Goal: Navigation & Orientation: Find specific page/section

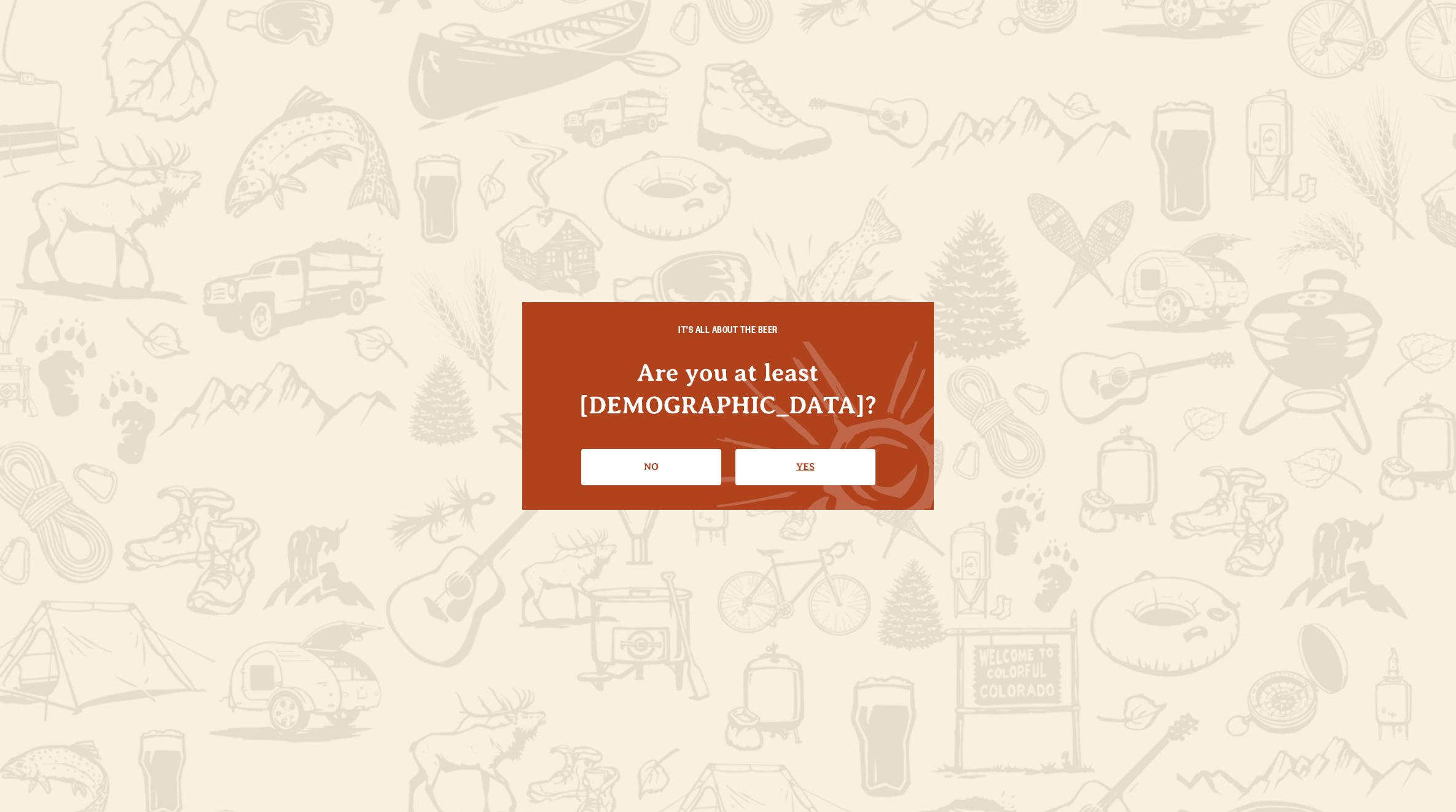
click at [771, 449] on link "Yes" at bounding box center [805, 466] width 140 height 36
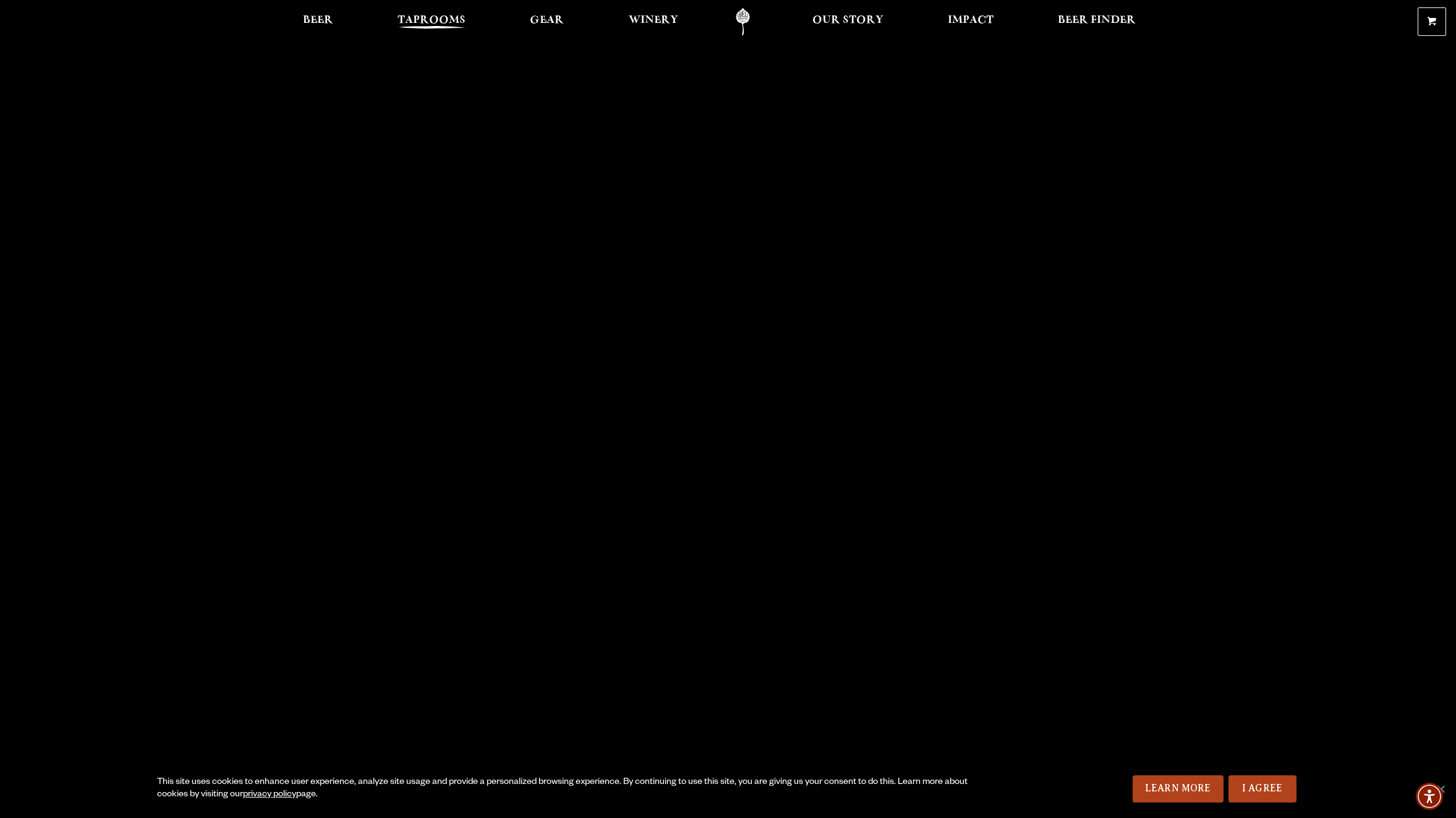
click at [446, 24] on span "Taprooms" at bounding box center [431, 20] width 68 height 10
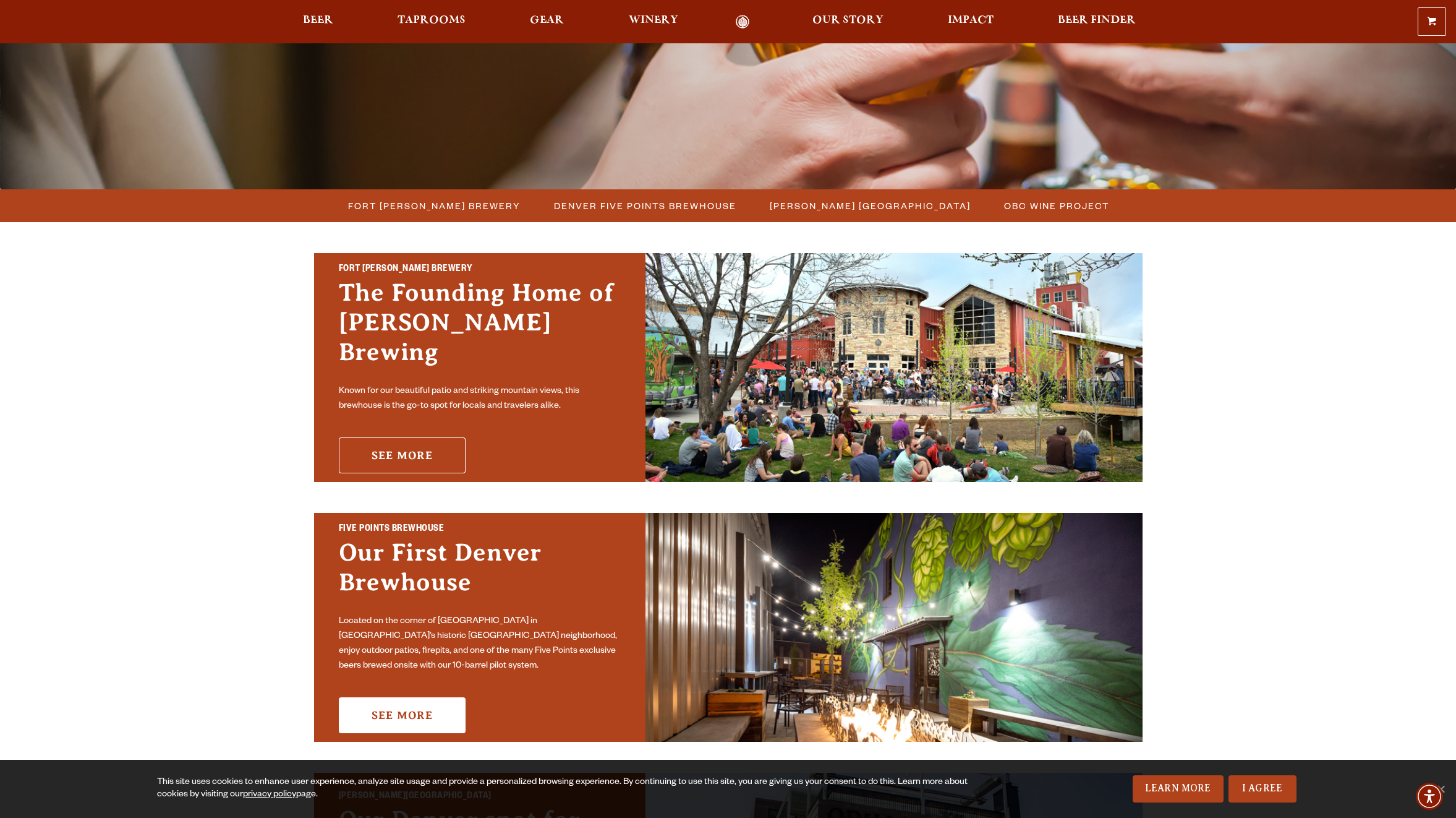
scroll to position [248, 0]
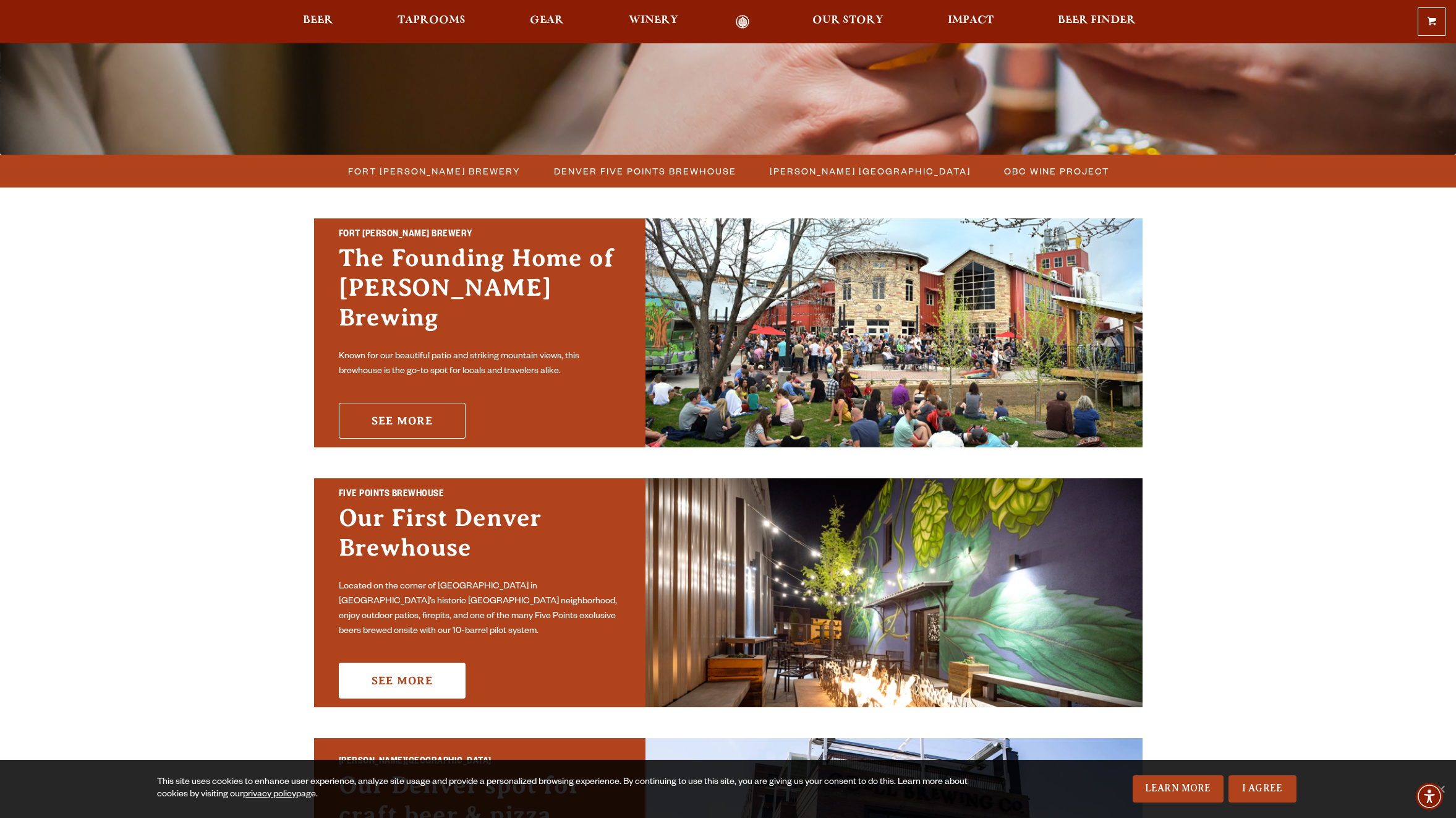
click at [433, 411] on link "See More" at bounding box center [402, 420] width 127 height 36
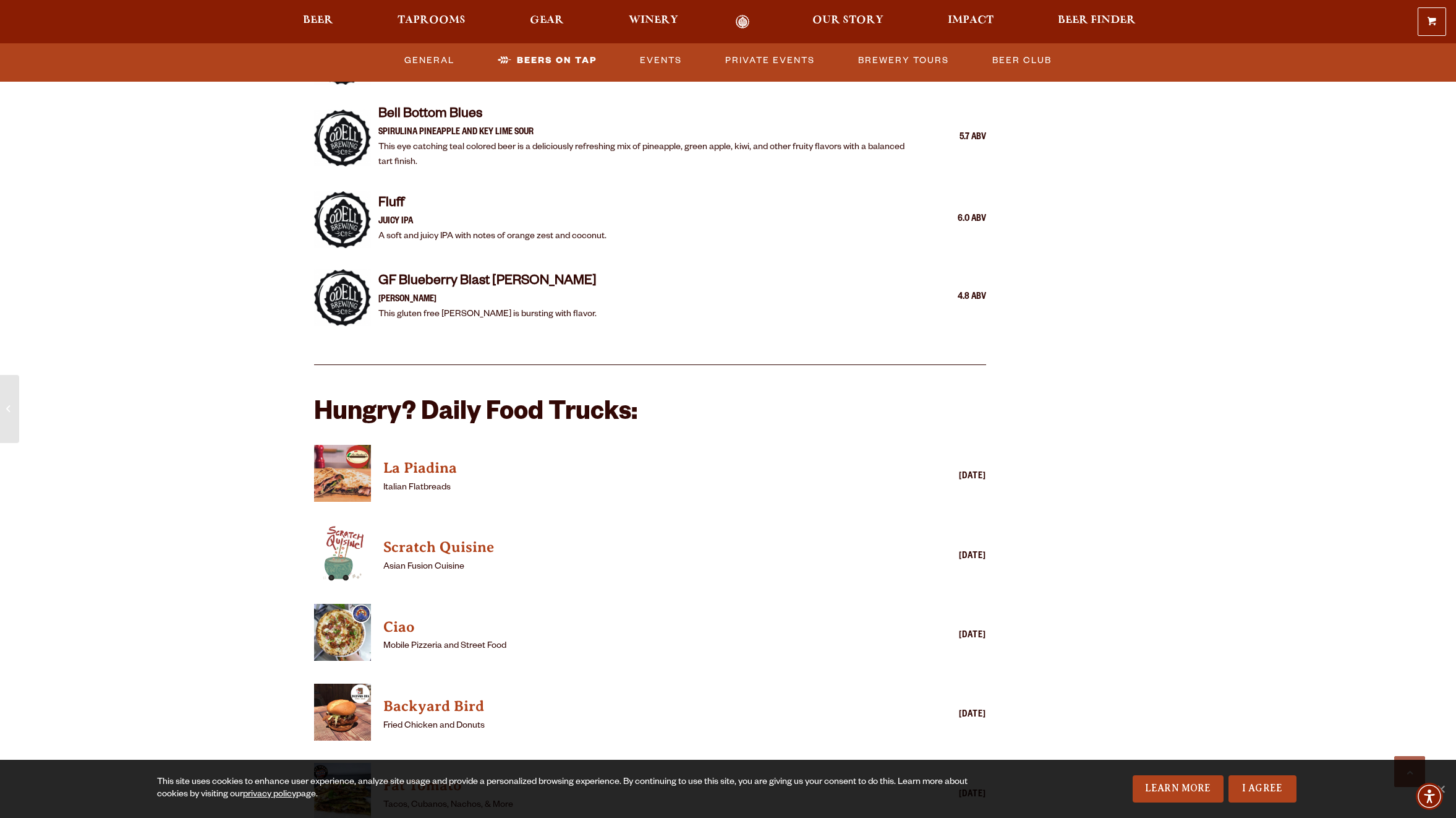
scroll to position [2783, 0]
